Goal: Register for event/course

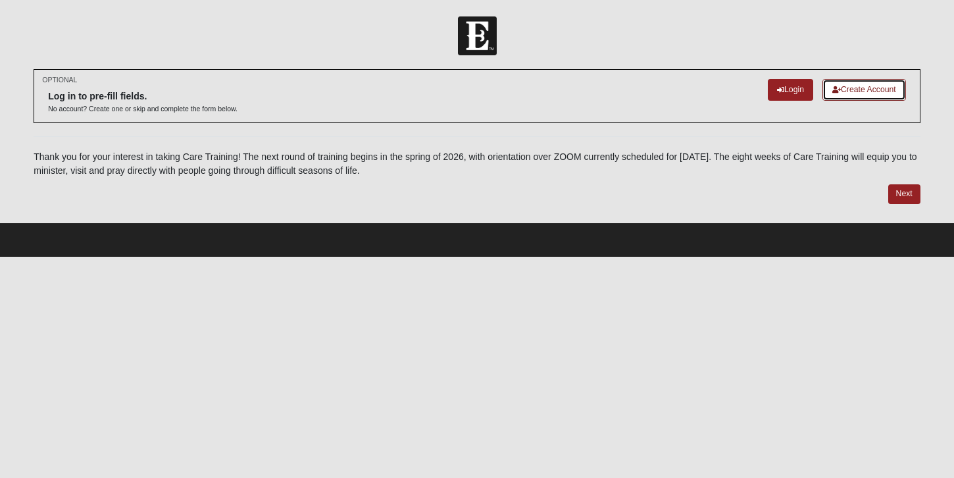
click at [853, 88] on link "Create Account" at bounding box center [865, 90] width 84 height 22
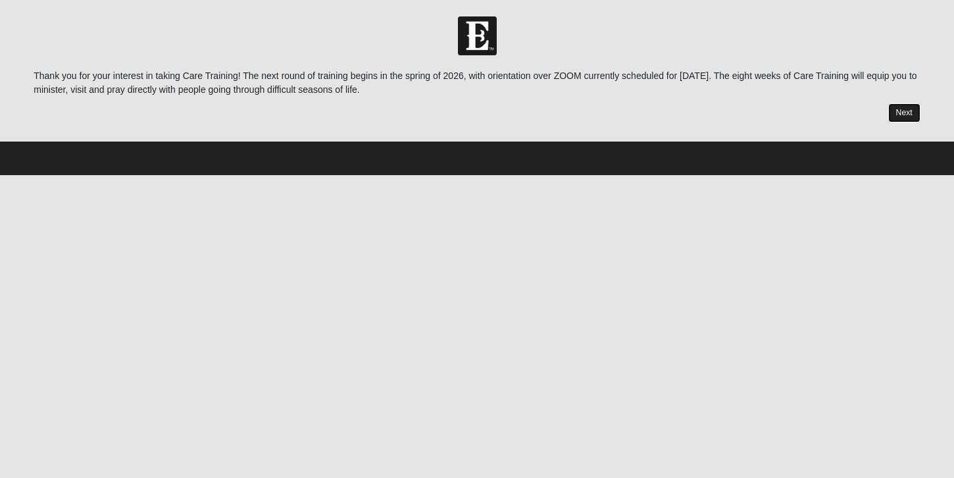
click at [904, 112] on link "Next" at bounding box center [905, 112] width 32 height 19
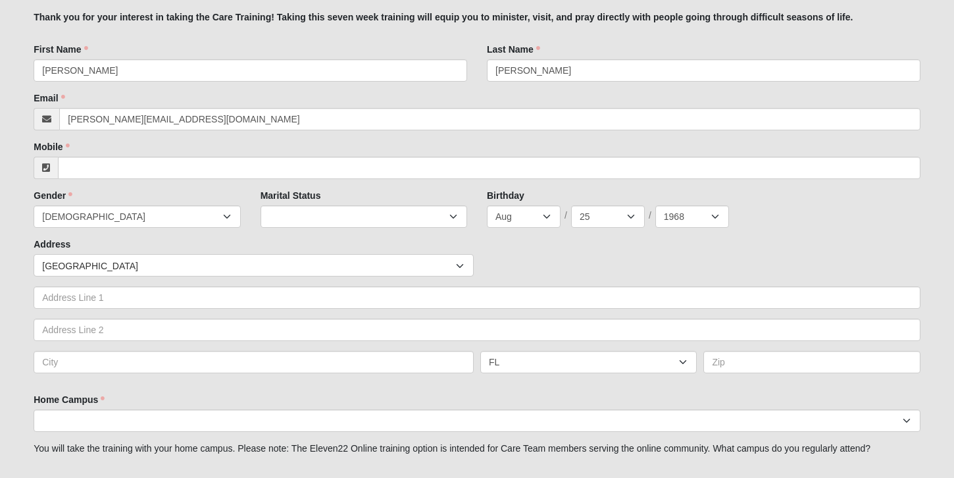
scroll to position [157, 0]
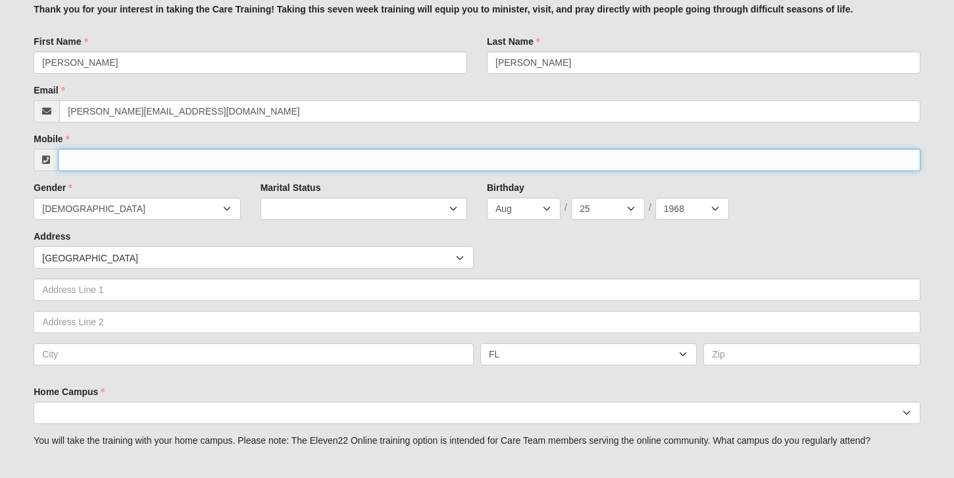
click at [437, 159] on input "Mobile" at bounding box center [489, 160] width 863 height 22
type input "[PHONE_NUMBER]"
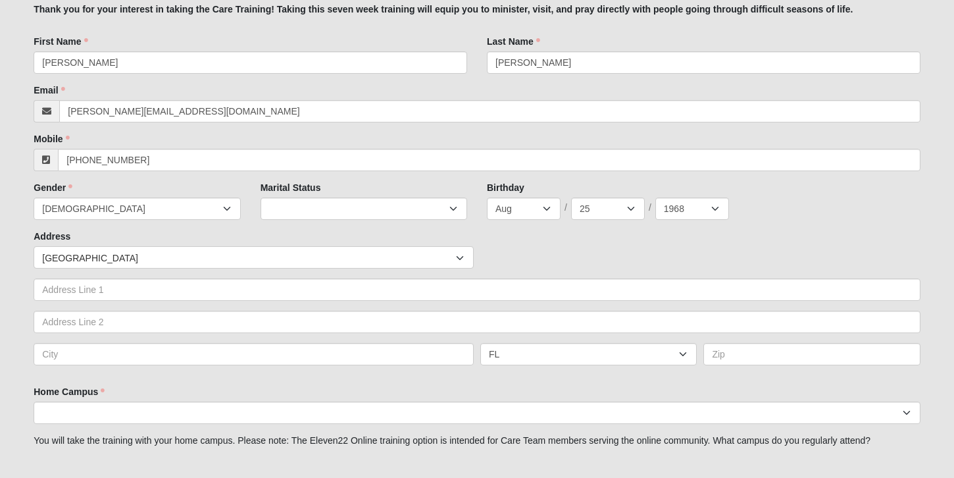
type input "[STREET_ADDRESS]"
type input "[GEOGRAPHIC_DATA]"
select select "CO"
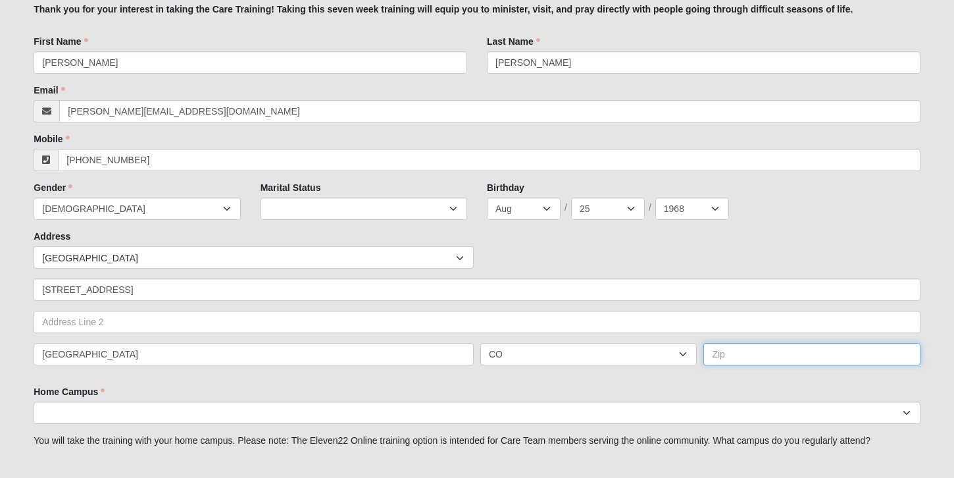
type input "80211"
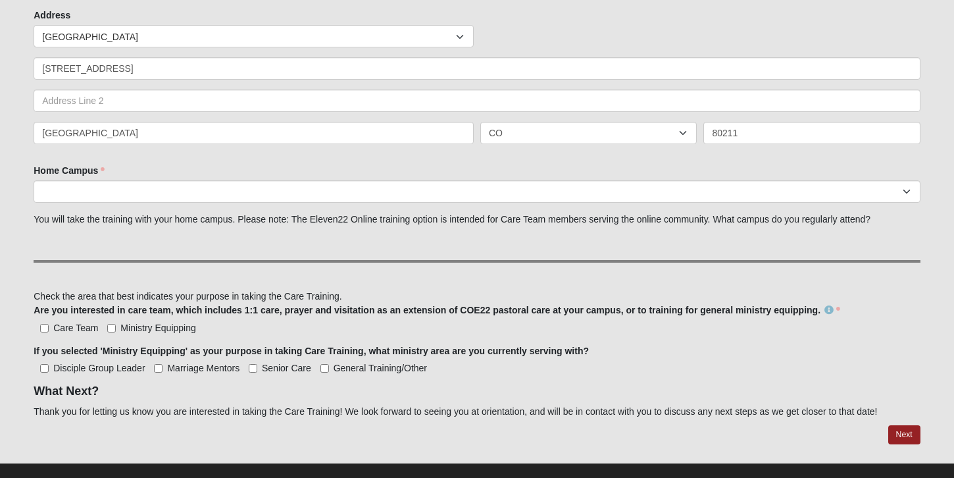
scroll to position [379, 0]
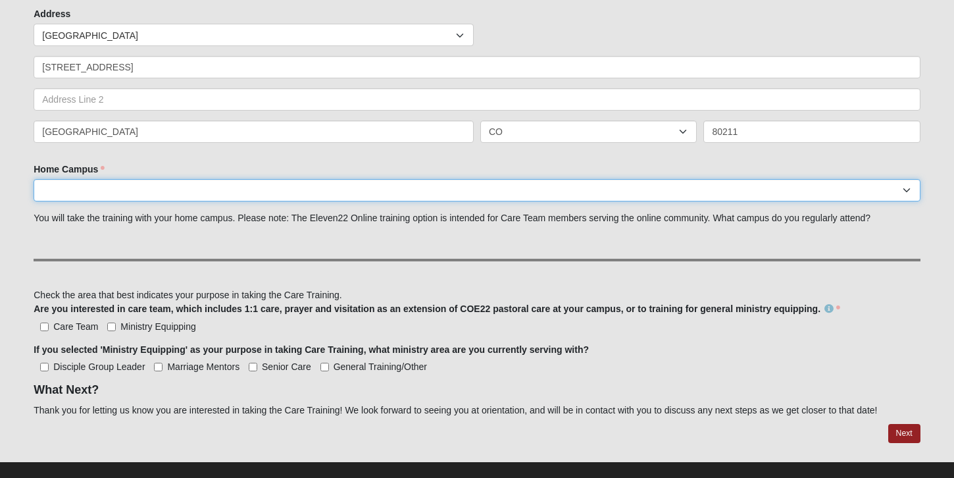
click at [336, 193] on select "Arlington Baymeadows Eleven22 Online [PERSON_NAME][GEOGRAPHIC_DATA] Jesup [GEOG…" at bounding box center [477, 190] width 887 height 22
click at [34, 179] on select "Arlington Baymeadows Eleven22 Online [PERSON_NAME][GEOGRAPHIC_DATA] Jesup [GEOG…" at bounding box center [477, 190] width 887 height 22
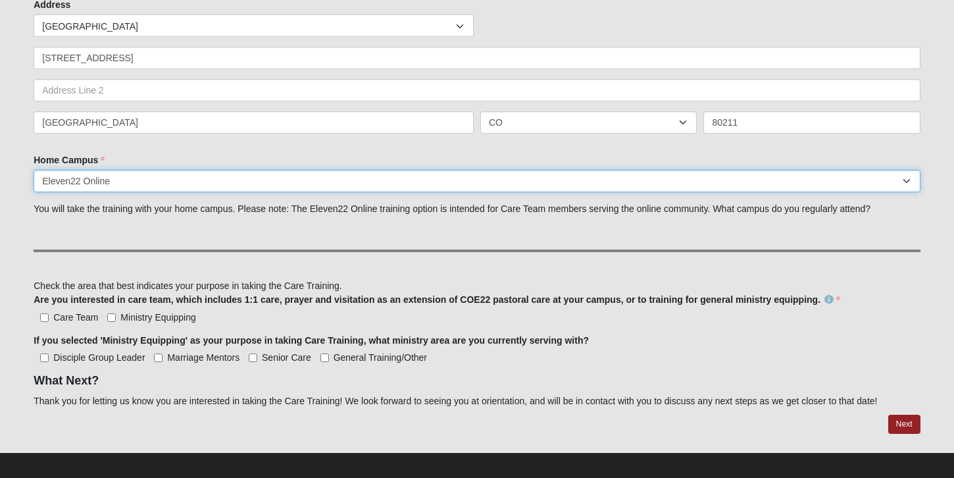
scroll to position [397, 0]
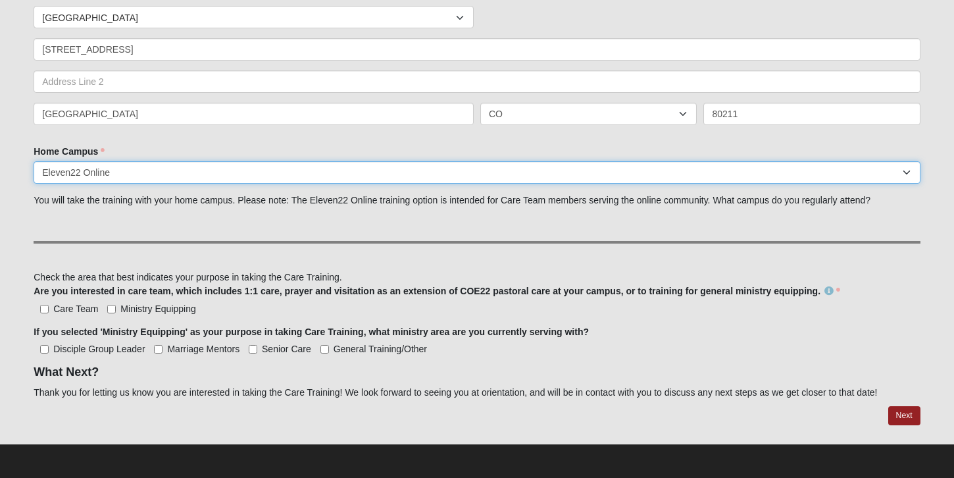
click at [137, 170] on select "Arlington Baymeadows Eleven22 Online [PERSON_NAME][GEOGRAPHIC_DATA] Jesup [GEOG…" at bounding box center [477, 172] width 887 height 22
select select "5"
click at [34, 161] on select "Arlington Baymeadows Eleven22 Online [PERSON_NAME][GEOGRAPHIC_DATA] Jesup [GEOG…" at bounding box center [477, 172] width 887 height 22
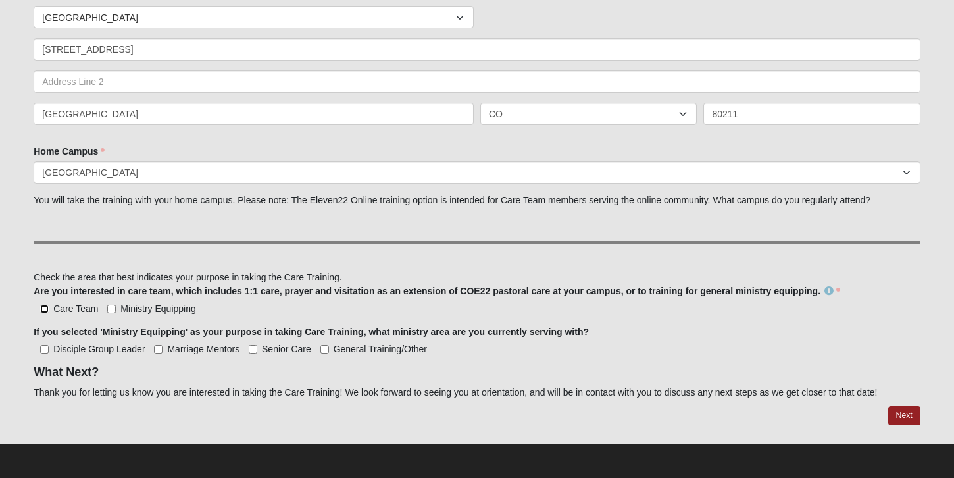
click at [45, 307] on input "Care Team" at bounding box center [44, 309] width 9 height 9
checkbox input "true"
click at [158, 348] on input "Marriage Mentors" at bounding box center [158, 349] width 9 height 9
checkbox input "true"
click at [908, 415] on link "Next" at bounding box center [905, 415] width 32 height 19
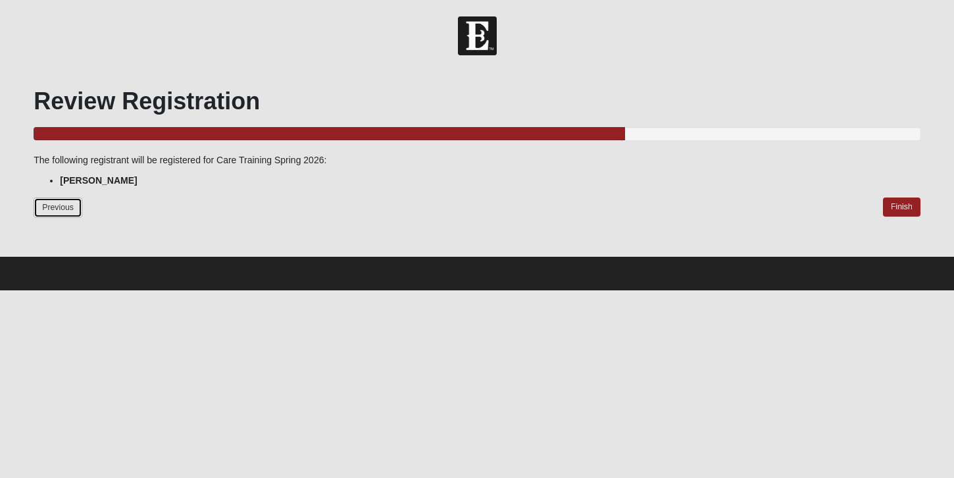
click at [67, 207] on link "Previous" at bounding box center [58, 207] width 49 height 20
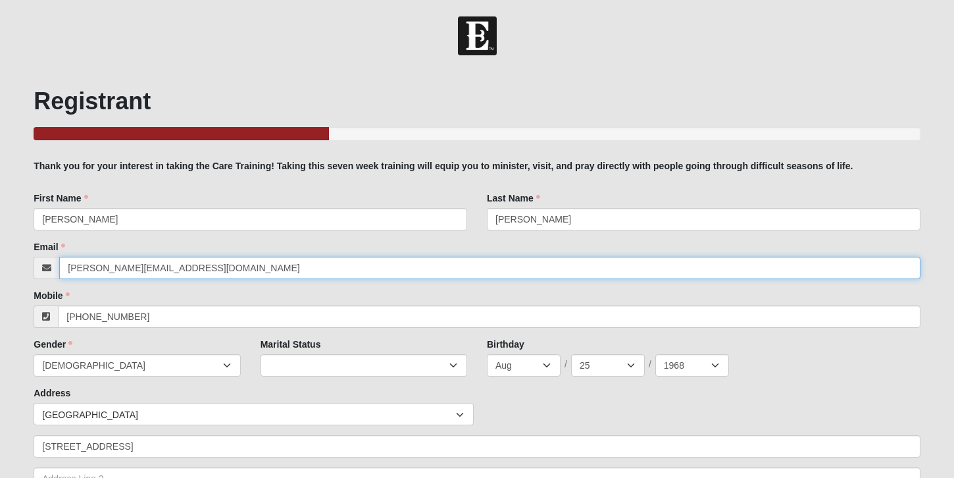
click at [201, 266] on input "[PERSON_NAME][EMAIL_ADDRESS][DOMAIN_NAME]" at bounding box center [490, 268] width 862 height 22
type input "j"
